Goal: Task Accomplishment & Management: Use online tool/utility

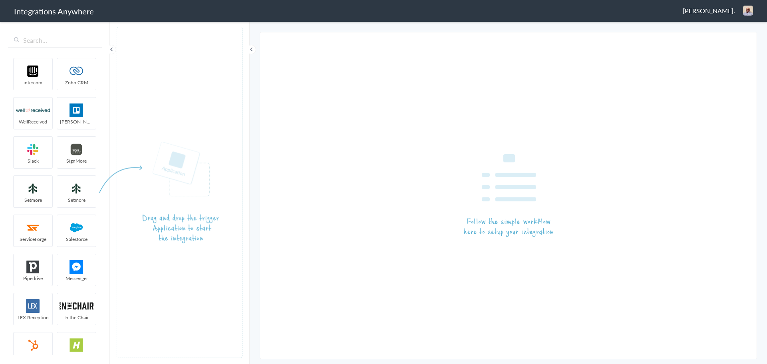
click at [711, 12] on span "[PERSON_NAME]." at bounding box center [708, 10] width 52 height 9
click at [719, 41] on li "Dashboard" at bounding box center [730, 41] width 55 height 12
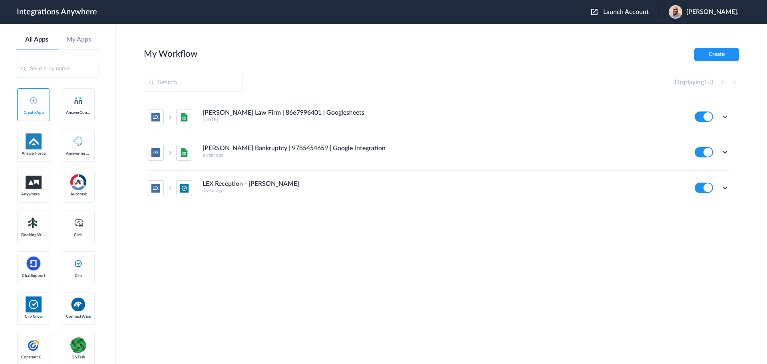
click at [626, 13] on span "Launch Account" at bounding box center [626, 12] width 46 height 6
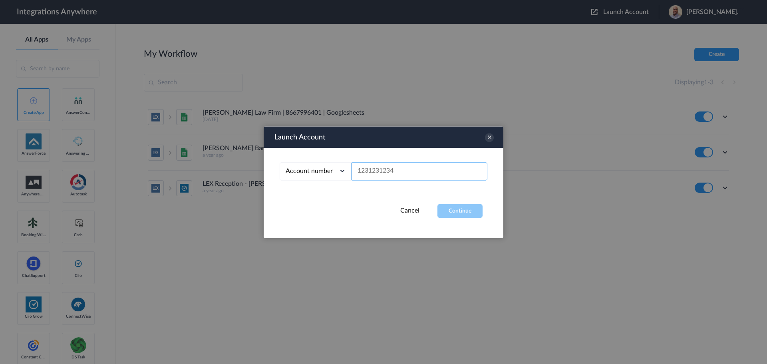
paste input "8333676721"
type input "8333676721"
click at [458, 208] on button "Continue" at bounding box center [459, 211] width 45 height 14
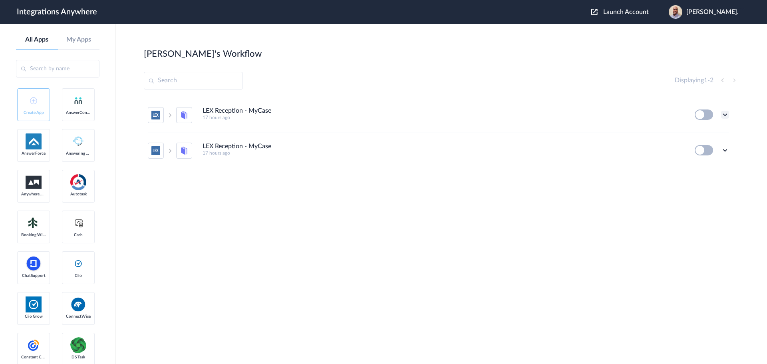
click at [725, 117] on icon at bounding box center [725, 115] width 8 height 8
click at [708, 133] on li "Edit" at bounding box center [703, 133] width 52 height 15
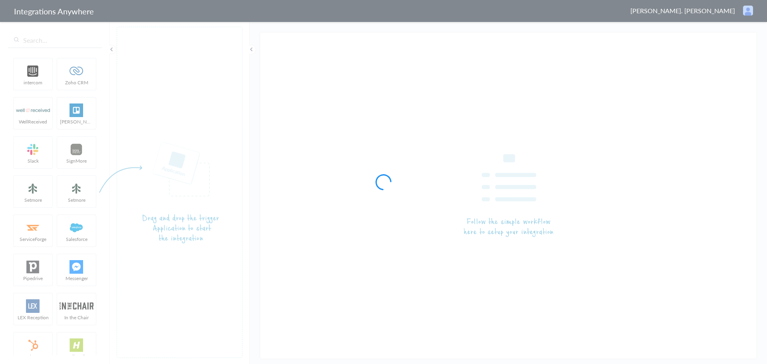
type input "LEX Reception - MyCase"
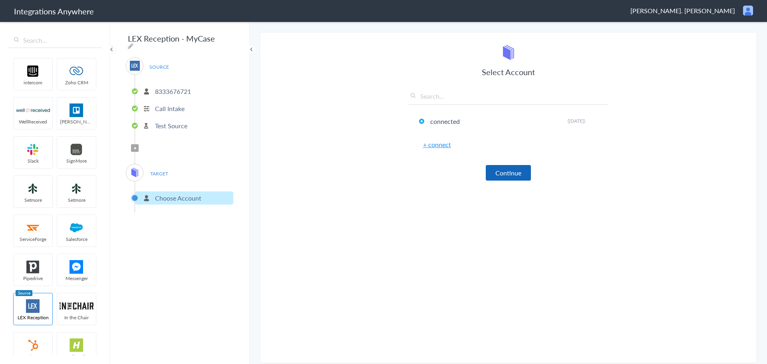
click at [518, 176] on button "Continue" at bounding box center [507, 173] width 45 height 16
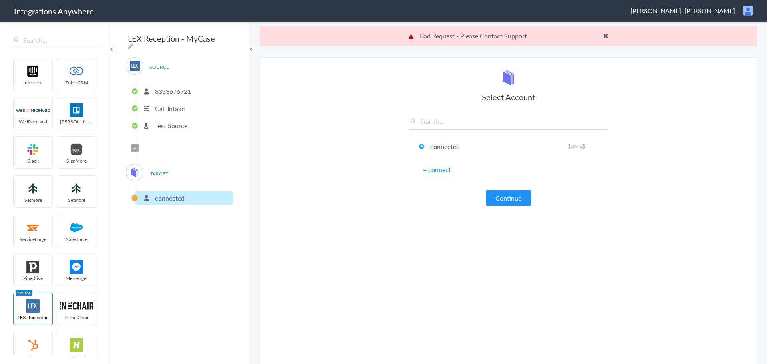
click at [603, 34] on span at bounding box center [605, 35] width 5 height 6
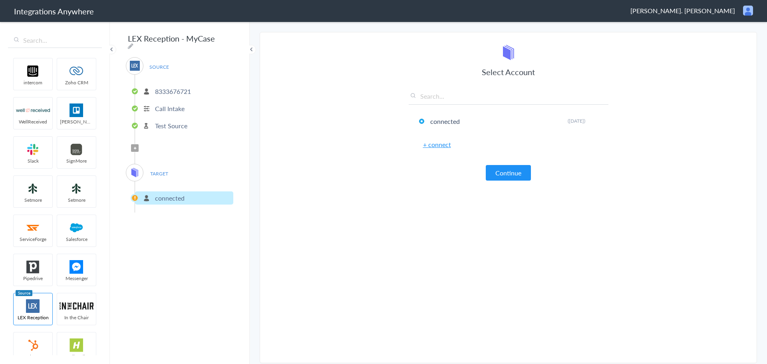
click at [170, 122] on p "Test Source" at bounding box center [171, 125] width 32 height 9
